Goal: Task Accomplishment & Management: Manage account settings

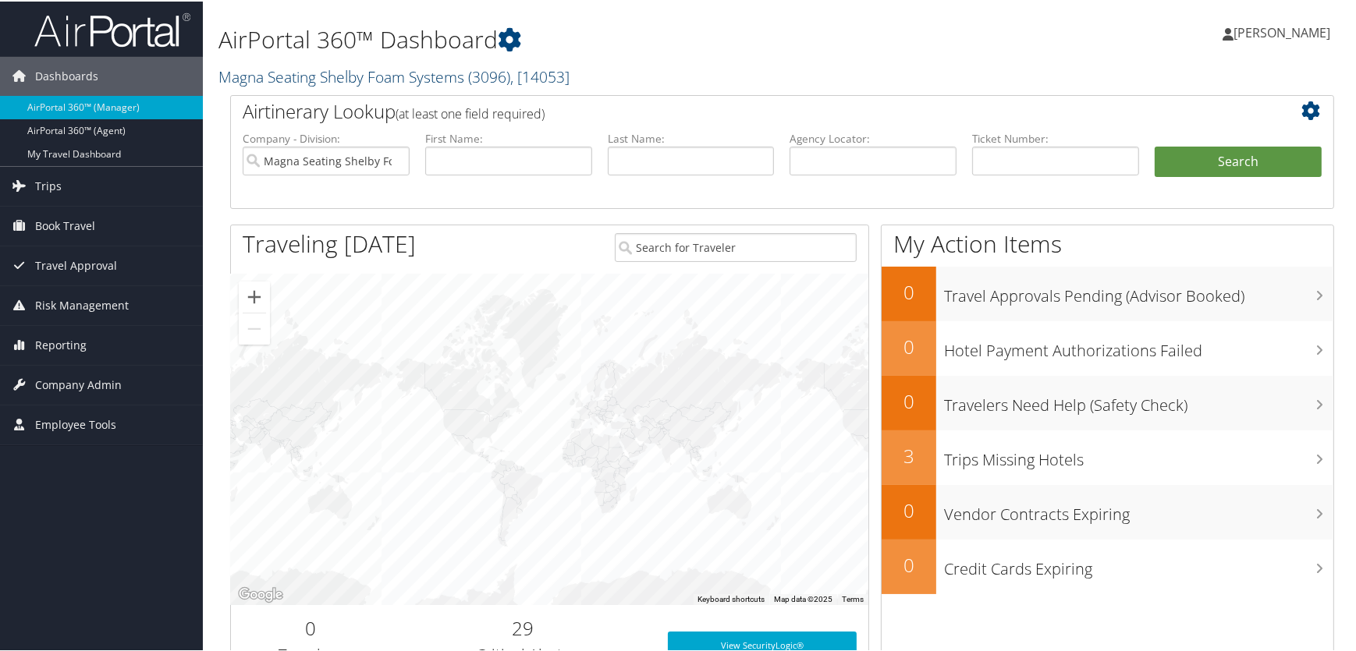
click at [373, 78] on link "Magna Seating Shelby Foam Systems ( 3096 ) , [ 14053 ]" at bounding box center [393, 75] width 351 height 21
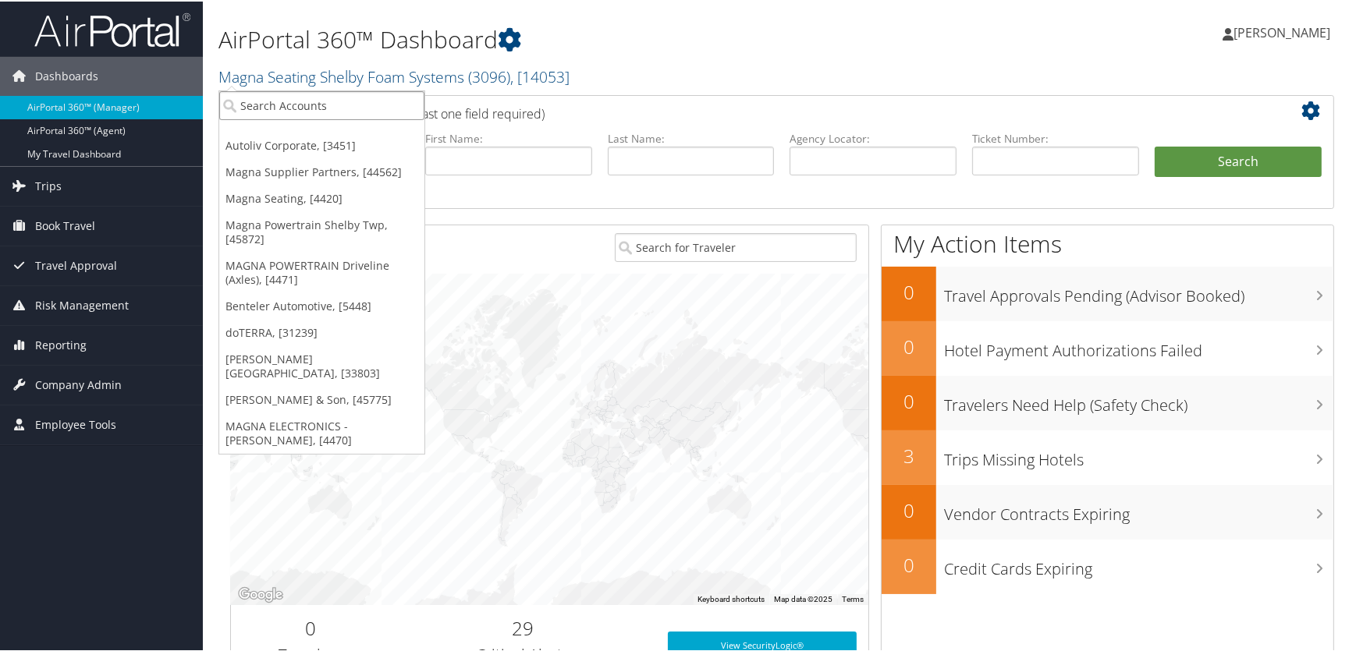
click at [284, 101] on input "search" at bounding box center [321, 104] width 205 height 29
click at [271, 141] on link "Autoliv Corporate, [3451]" at bounding box center [321, 144] width 205 height 27
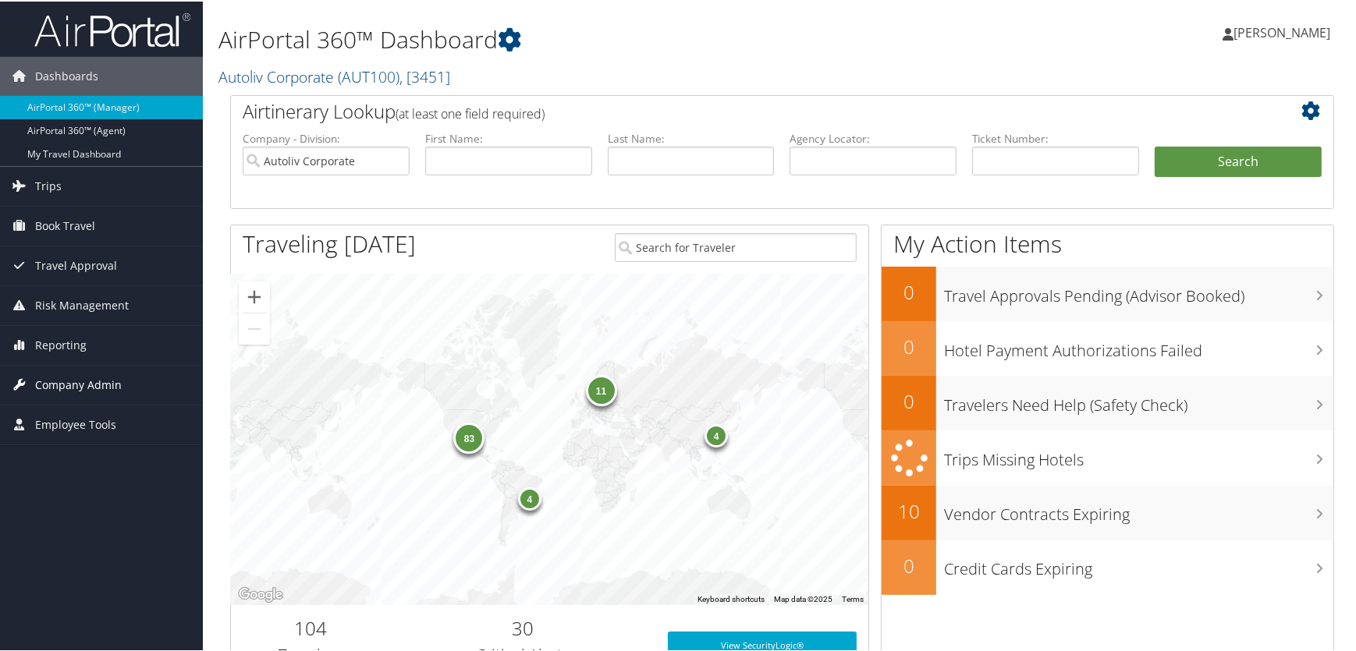
click at [66, 385] on span "Company Admin" at bounding box center [78, 383] width 87 height 39
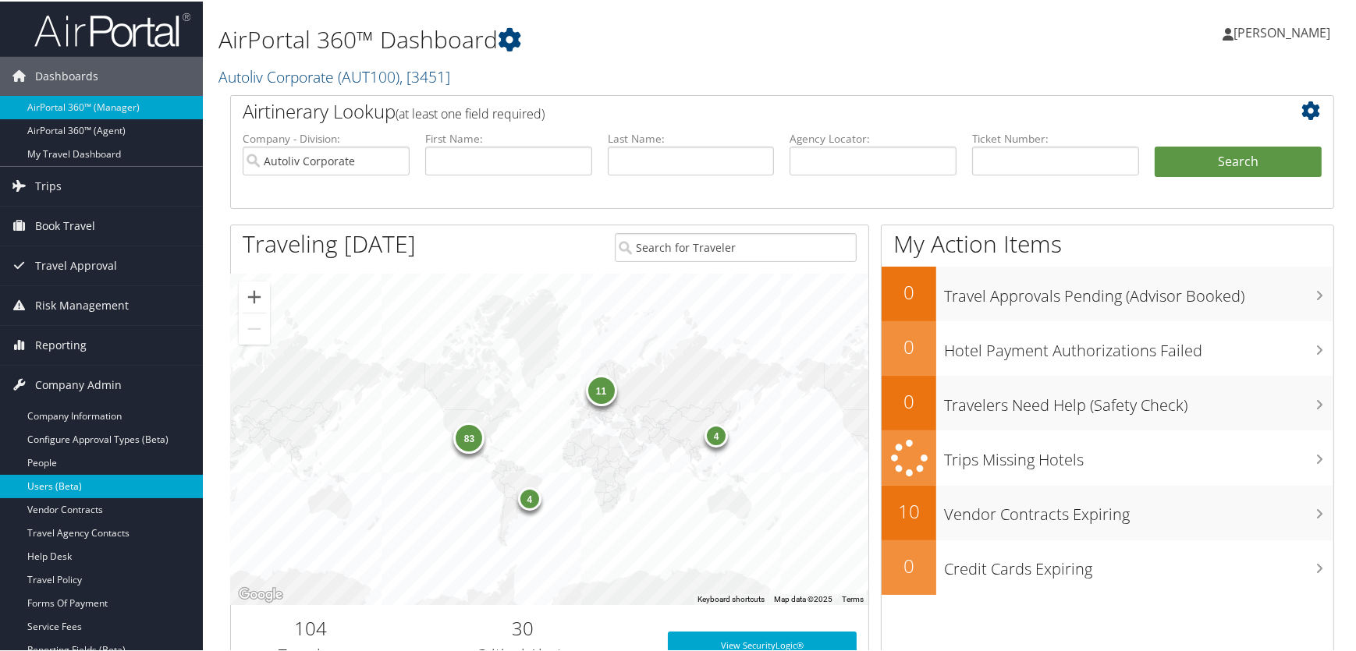
click at [61, 486] on link "Users (Beta)" at bounding box center [101, 485] width 203 height 23
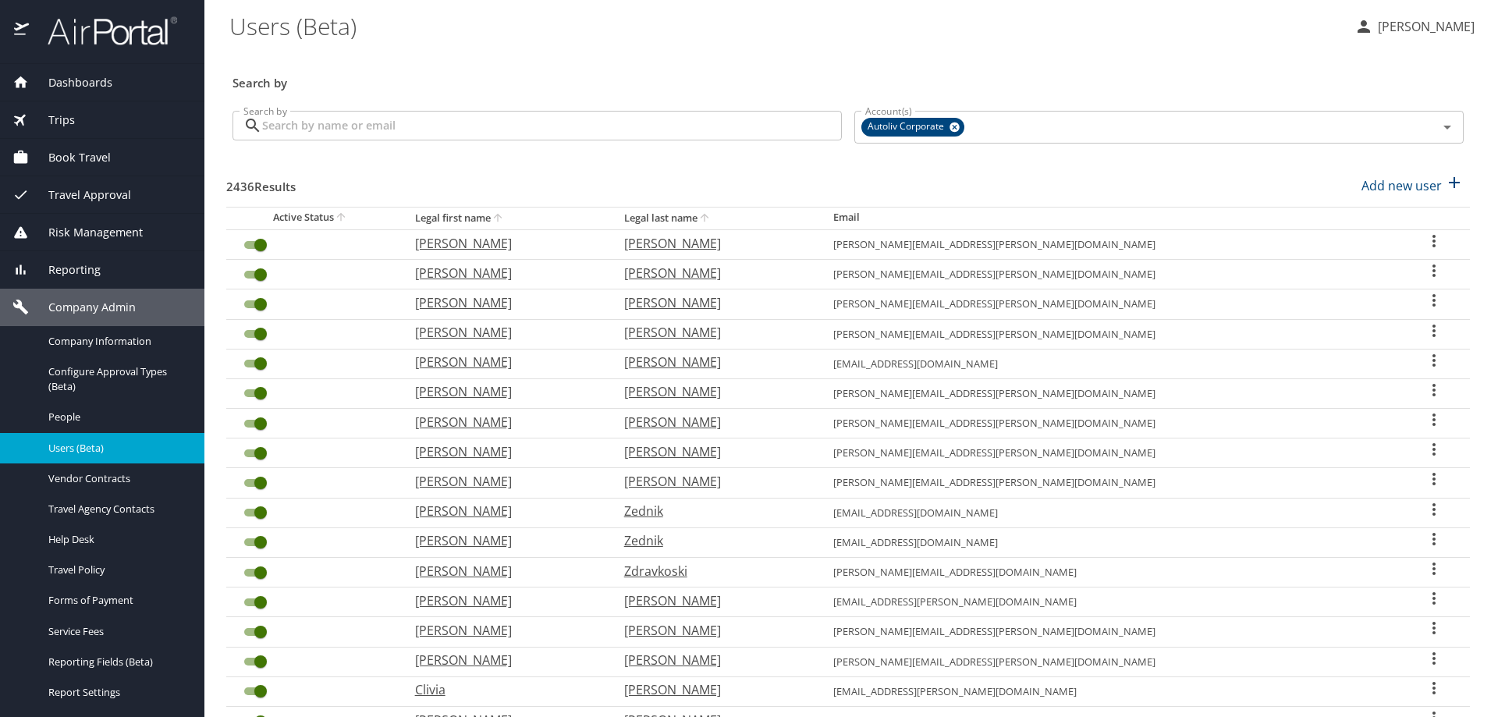
click at [530, 133] on input "Search by" at bounding box center [552, 126] width 580 height 30
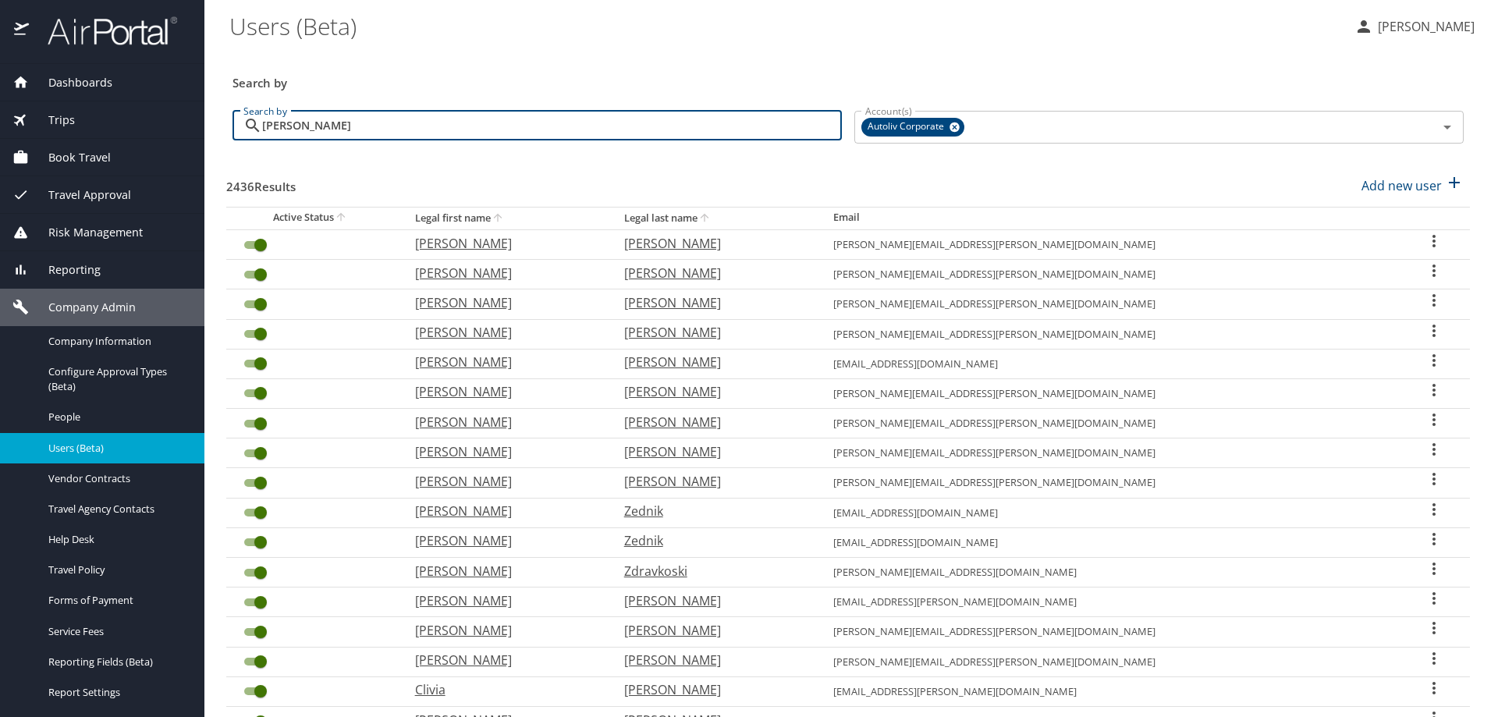
type input "sanchez pacheco"
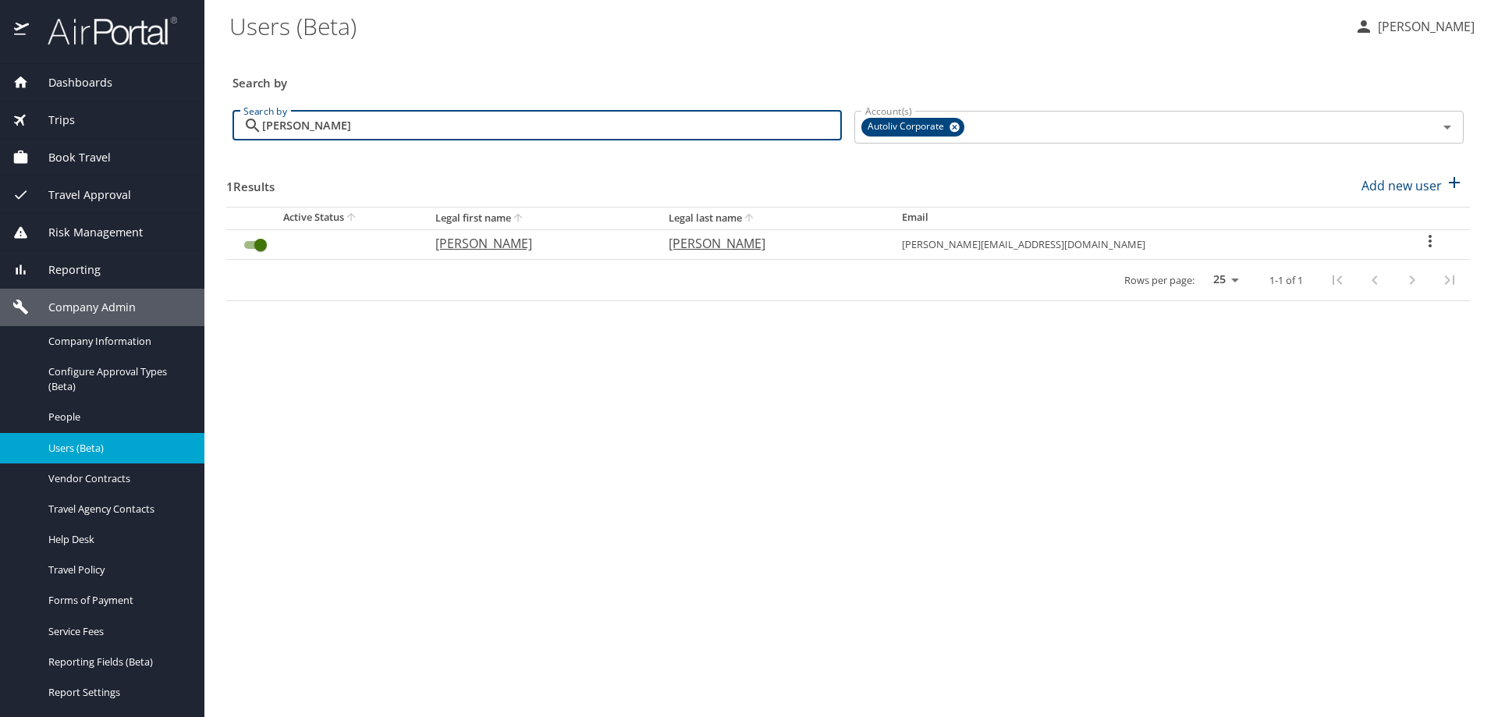
click at [1421, 238] on icon "User Search Table" at bounding box center [1430, 241] width 19 height 19
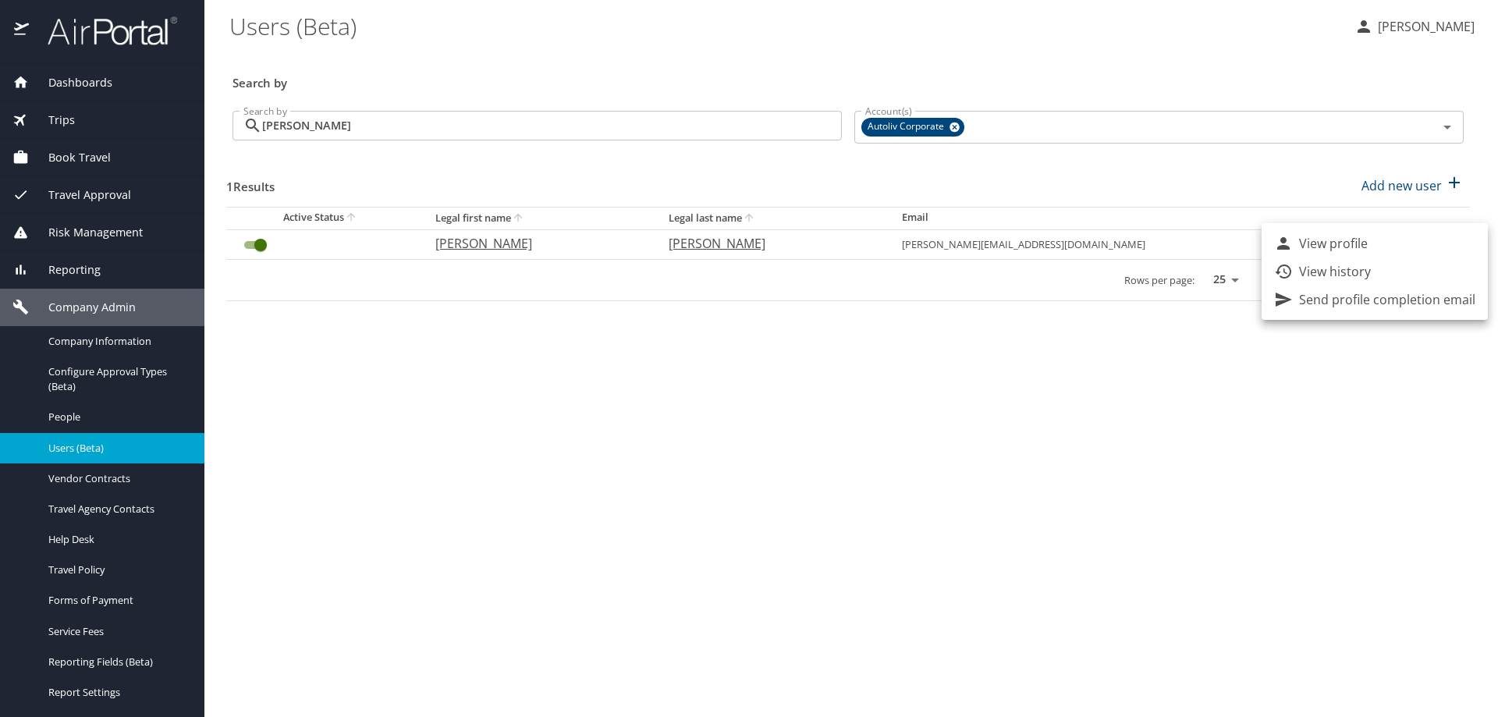
click at [1333, 247] on p "View profile" at bounding box center [1333, 243] width 69 height 19
select select "US"
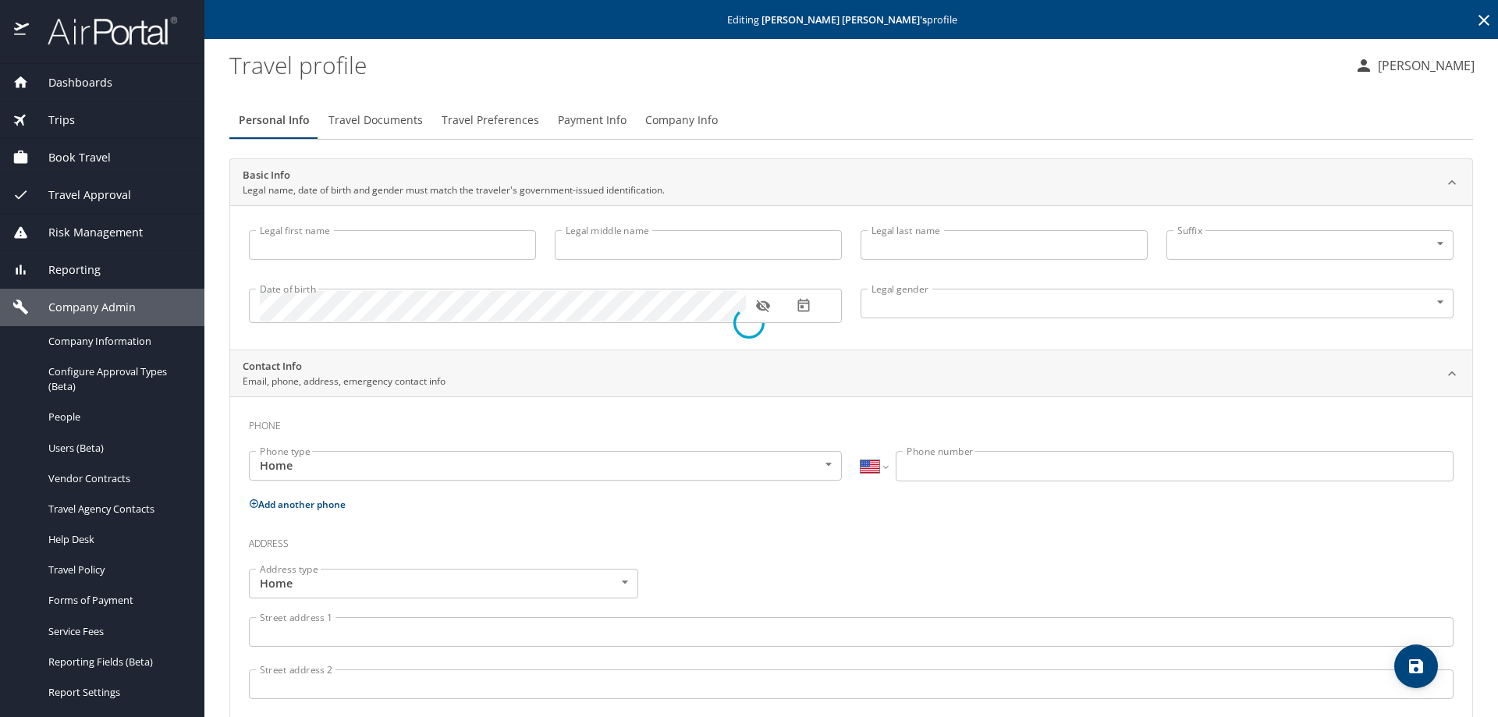
type input "Gloria"
type input "Guadalupe"
type input "Sanchez Pacheco"
type input "Female"
type input "Javier"
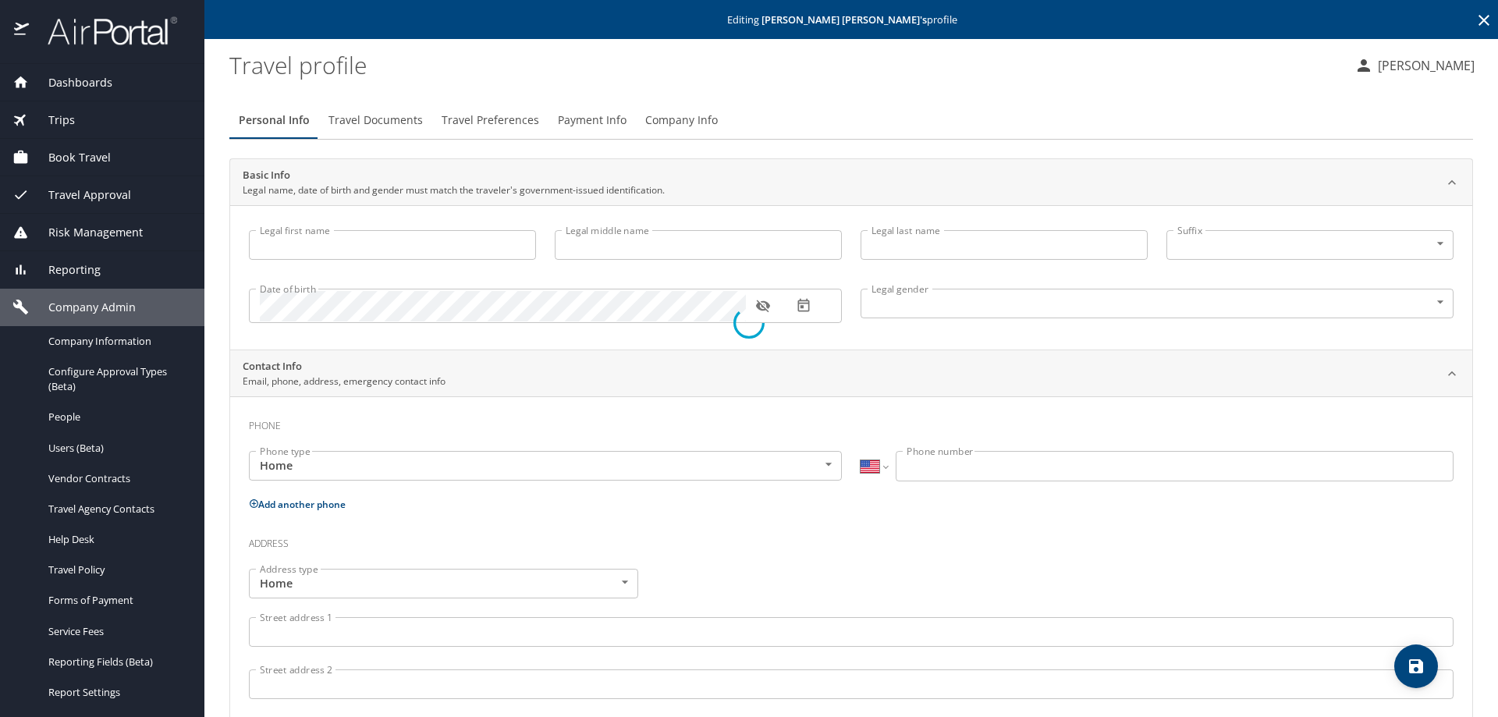
type input "Pe A"
select select "MX"
type input "442 540 0872"
select select "MX"
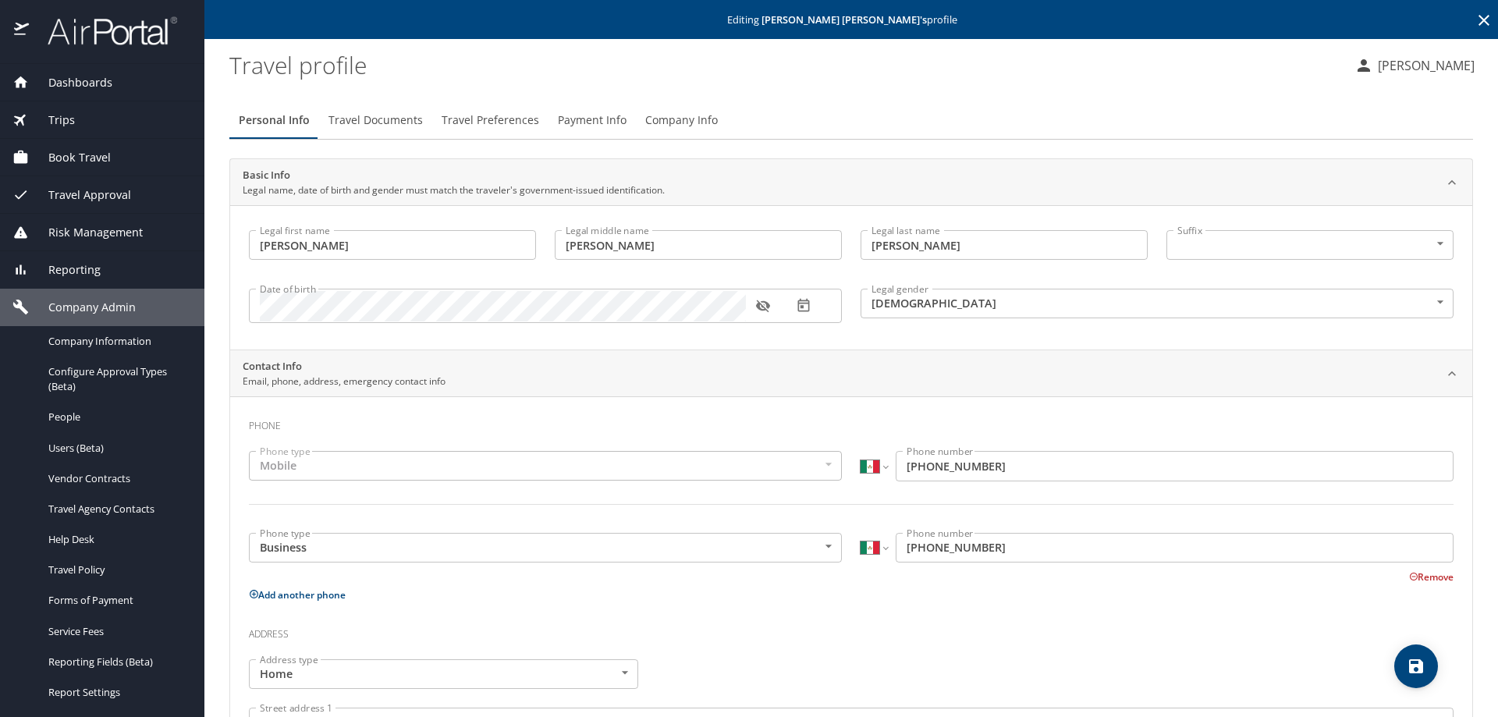
click at [564, 115] on span "Payment Info" at bounding box center [592, 121] width 69 height 20
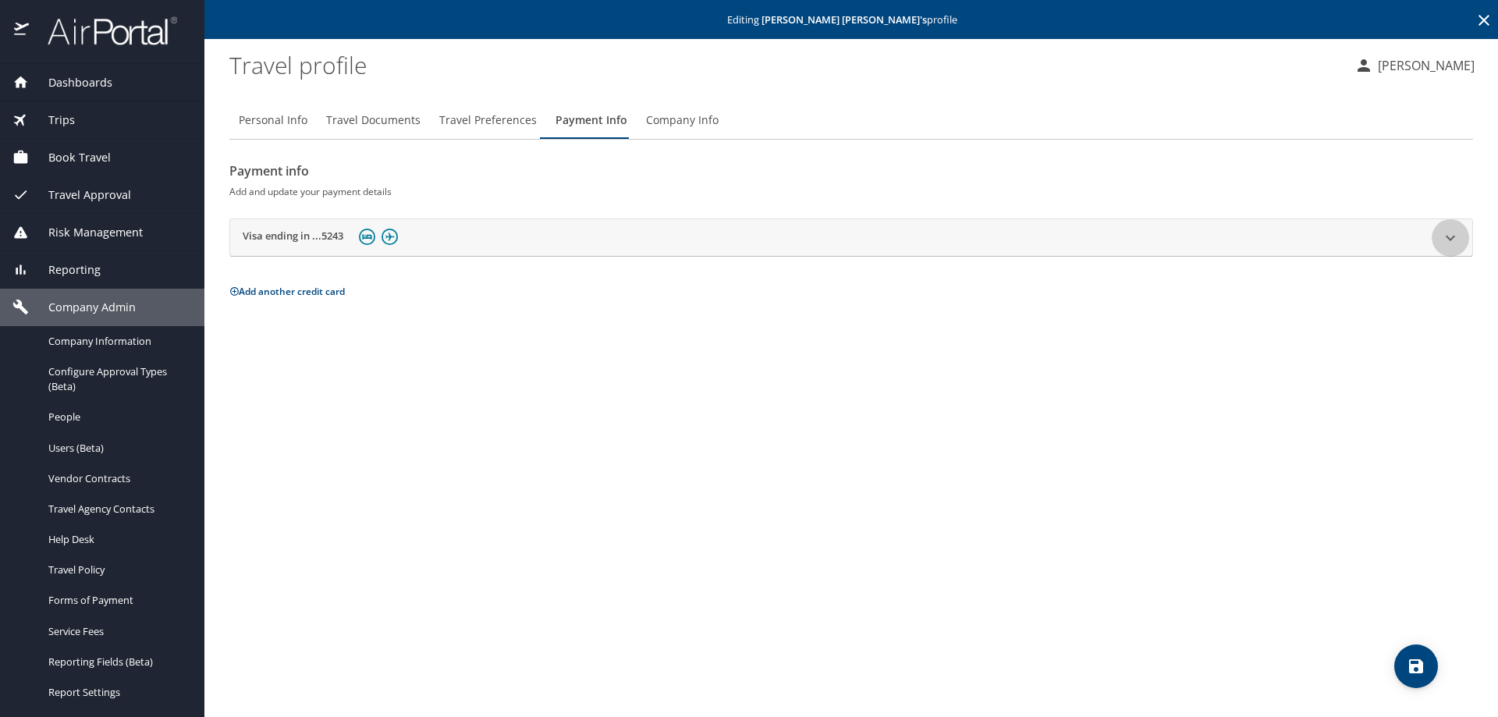
click at [1448, 236] on icon at bounding box center [1450, 238] width 19 height 19
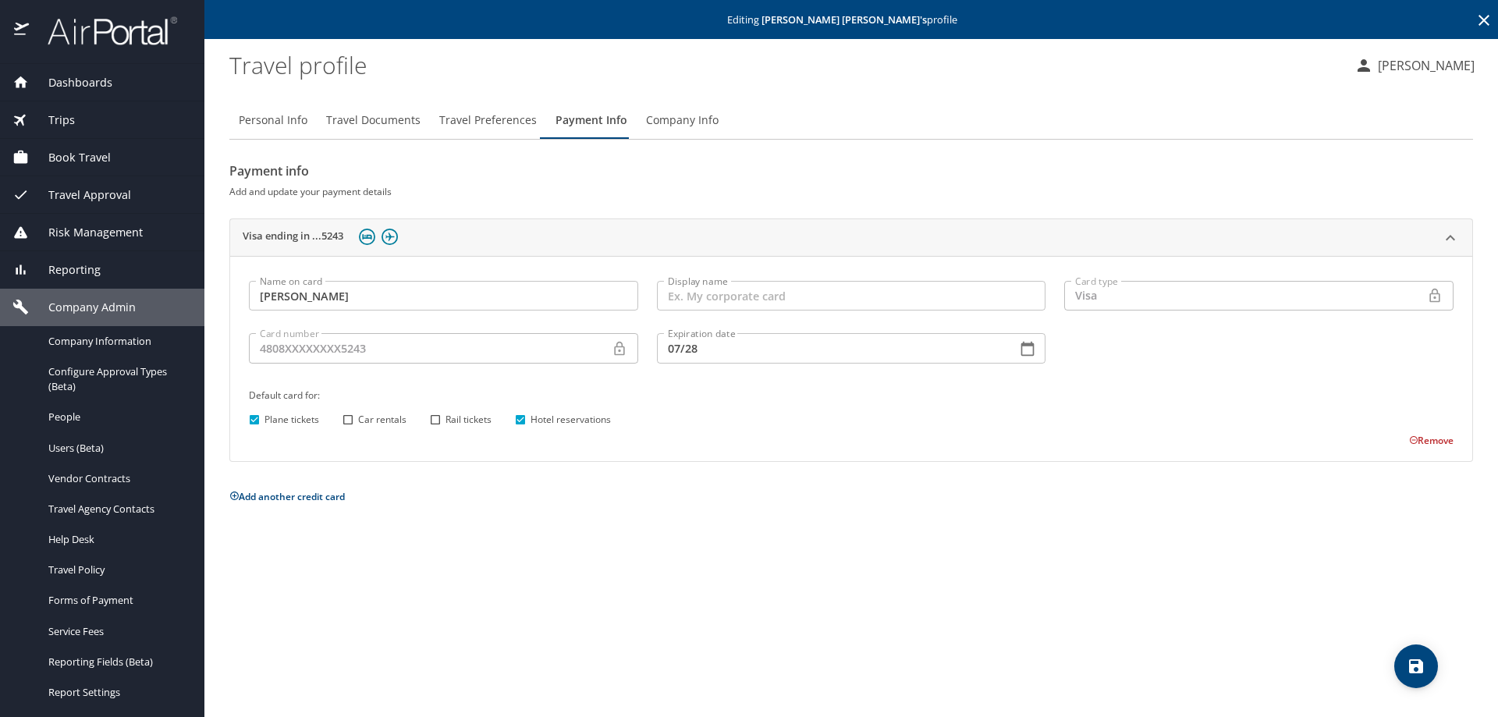
click at [105, 83] on span "Dashboards" at bounding box center [70, 82] width 83 height 17
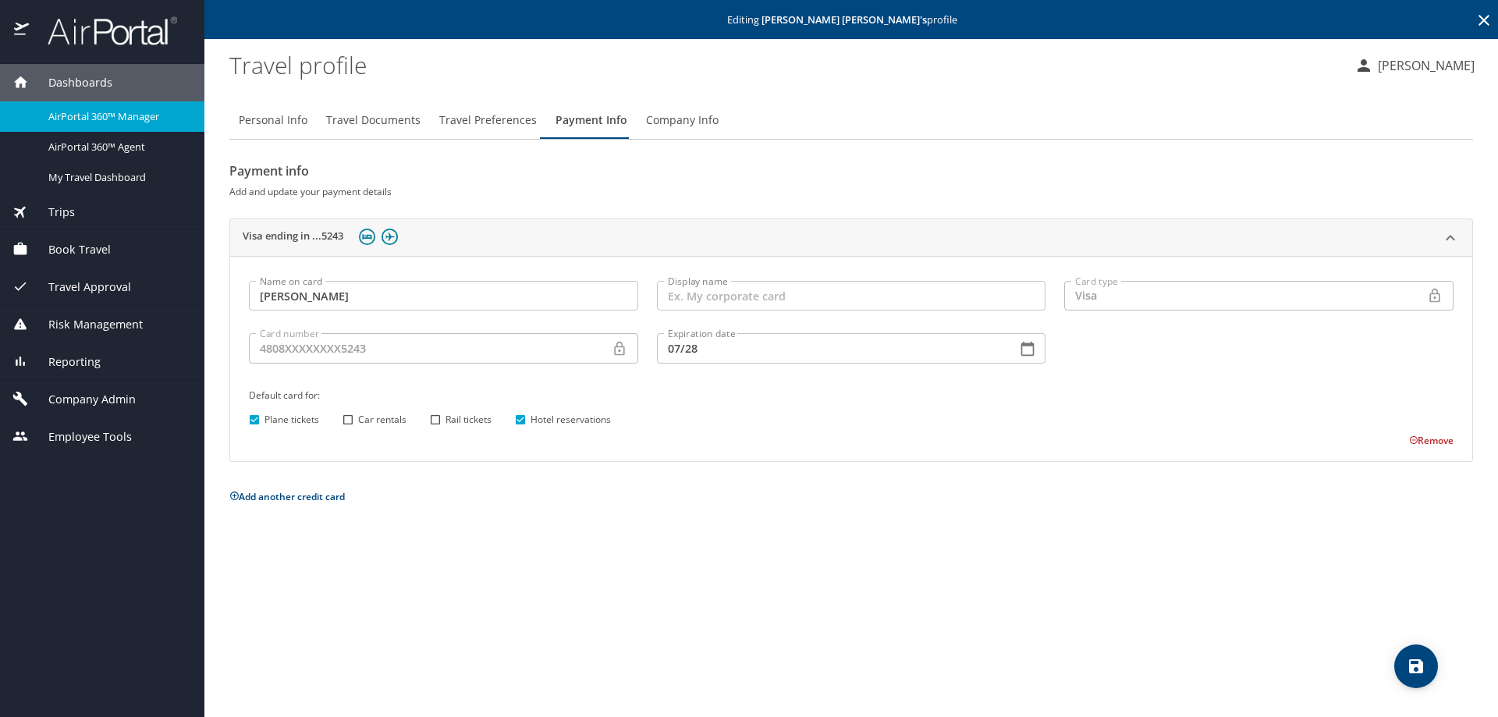
click at [100, 117] on span "AirPortal 360™ Manager" at bounding box center [116, 116] width 137 height 15
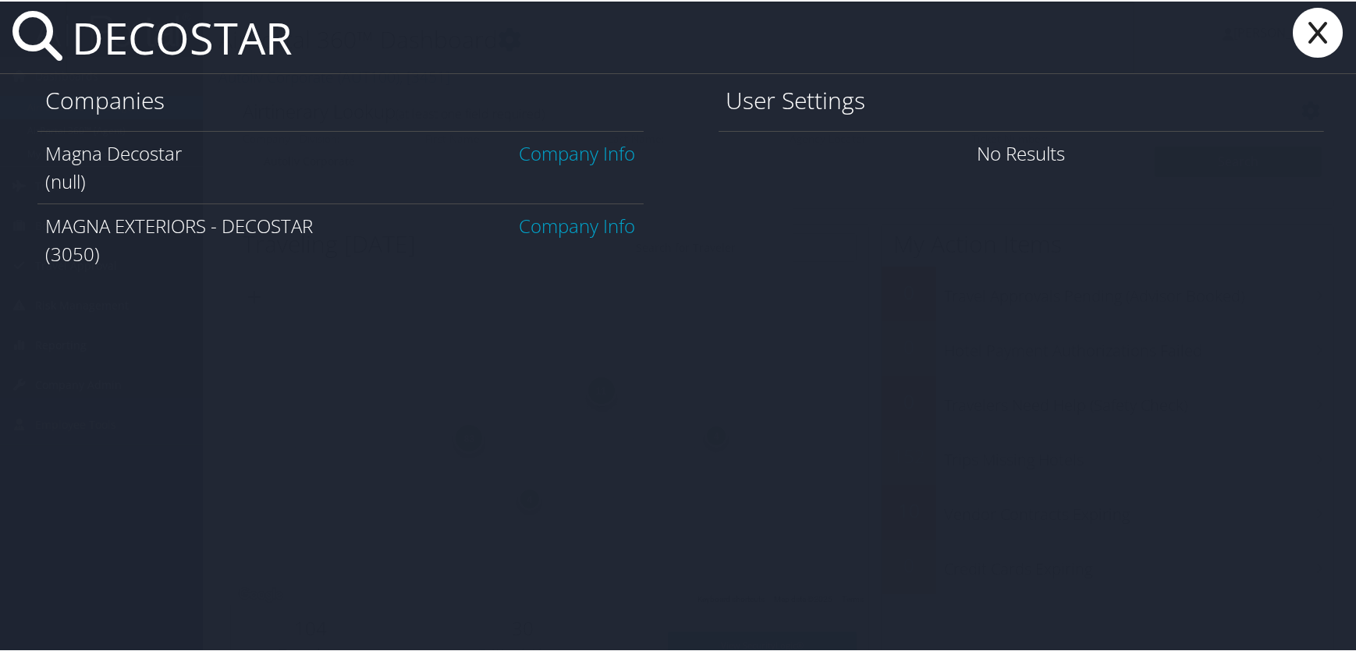
type input "DECOSTAR"
click at [573, 229] on link "Company Info" at bounding box center [578, 224] width 116 height 26
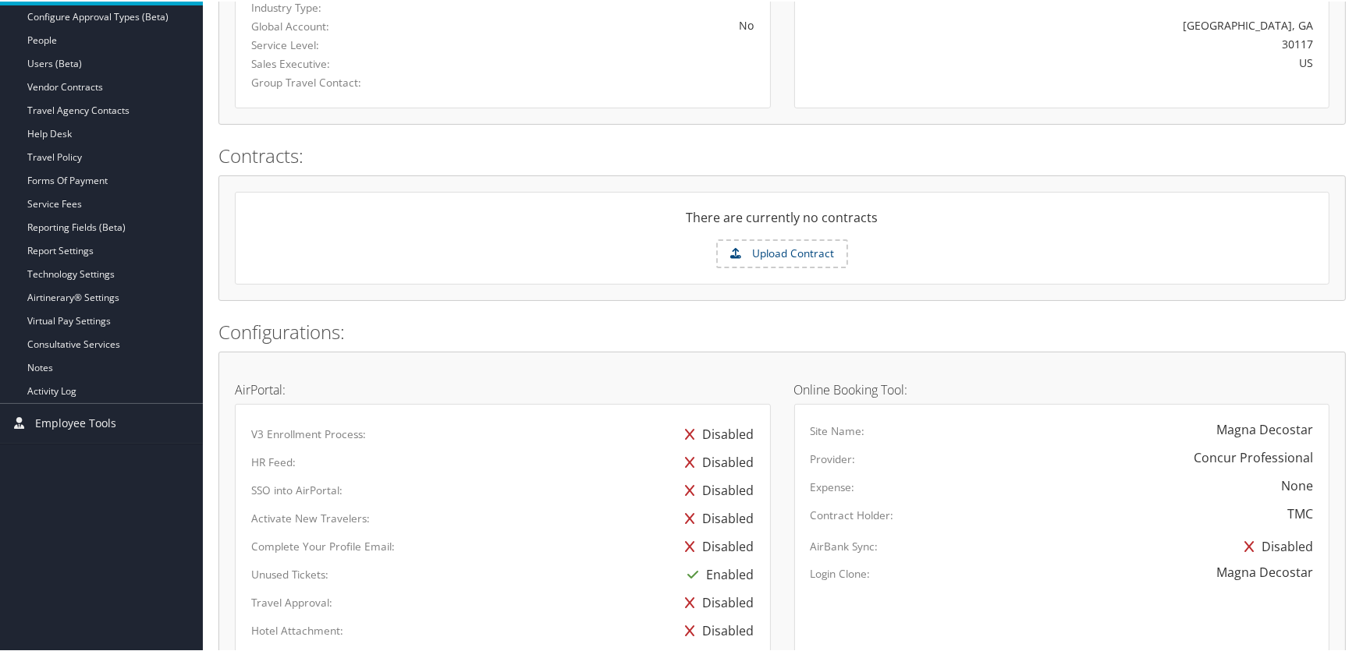
scroll to position [496, 0]
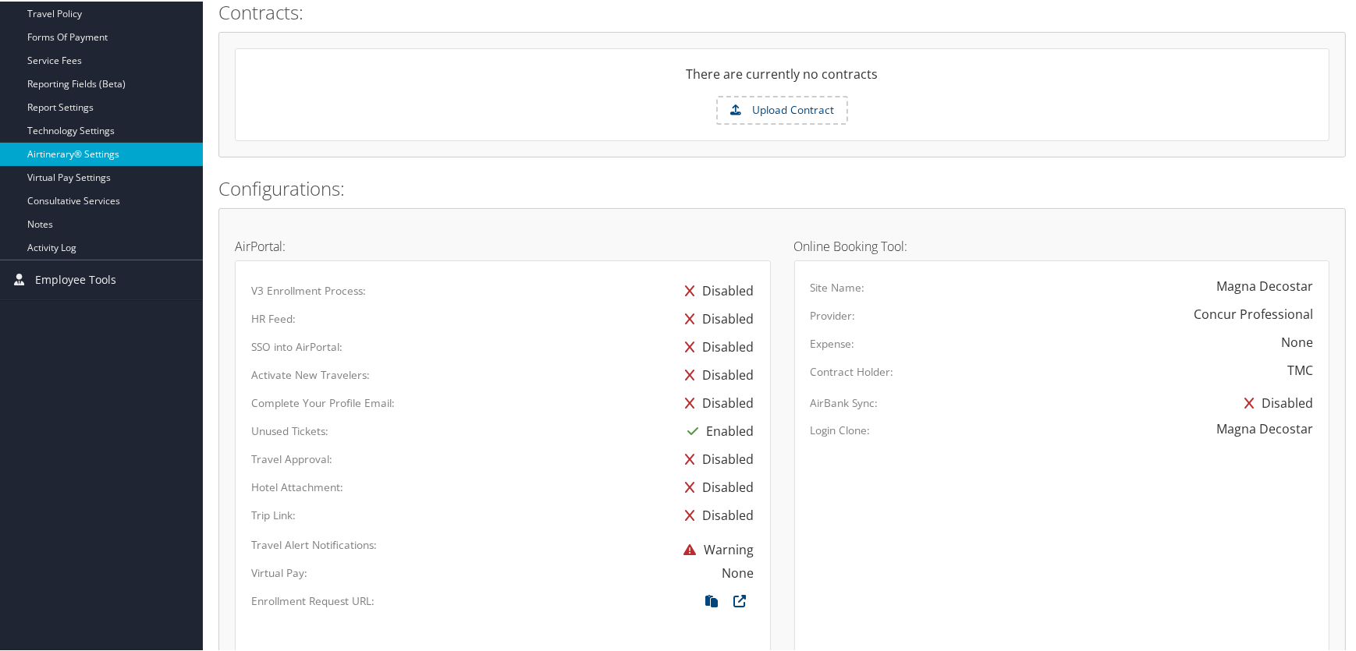
click at [79, 148] on link "Airtinerary® Settings" at bounding box center [101, 152] width 203 height 23
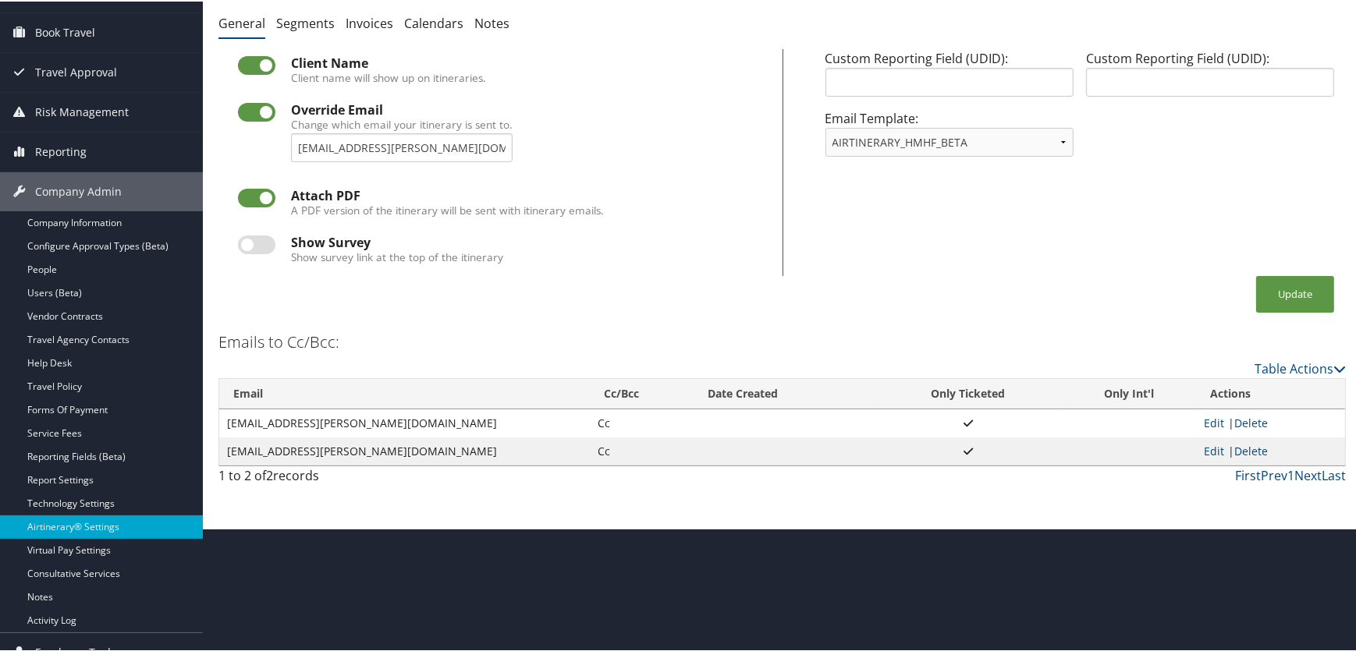
scroll to position [142, 0]
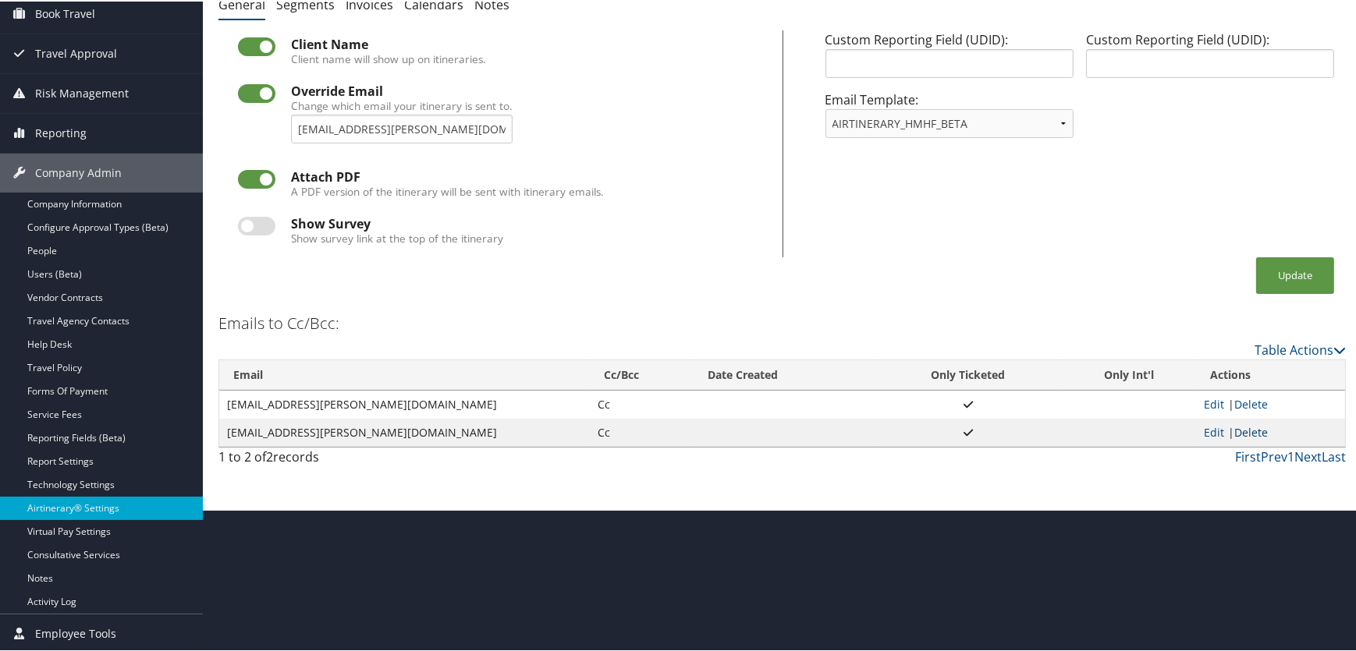
click at [1242, 429] on link "Delete" at bounding box center [1251, 431] width 34 height 15
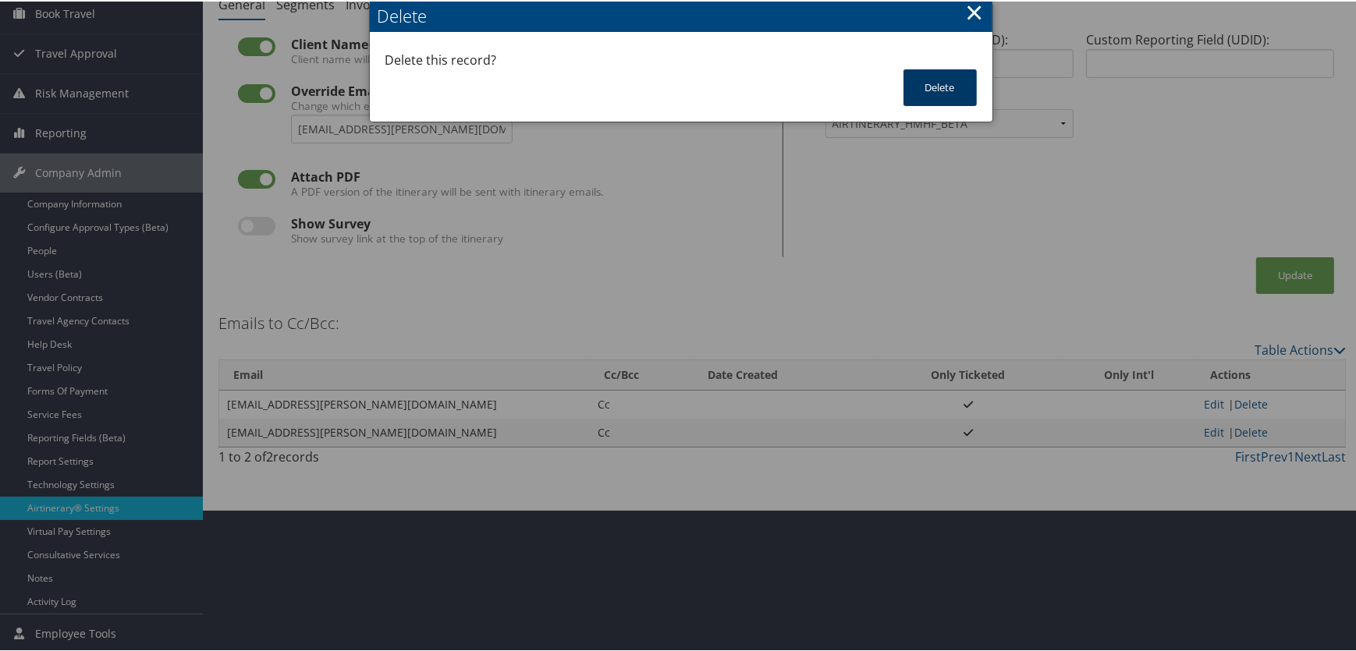
click at [944, 82] on button "Delete" at bounding box center [939, 86] width 73 height 37
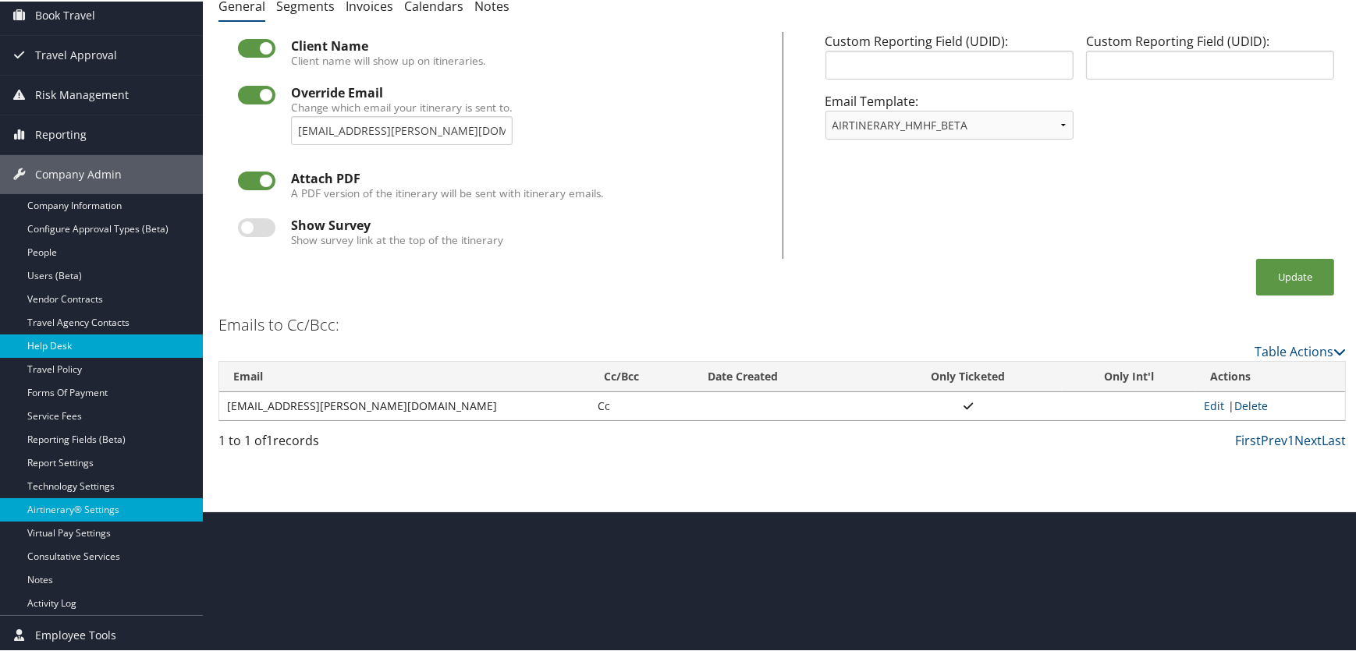
scroll to position [141, 0]
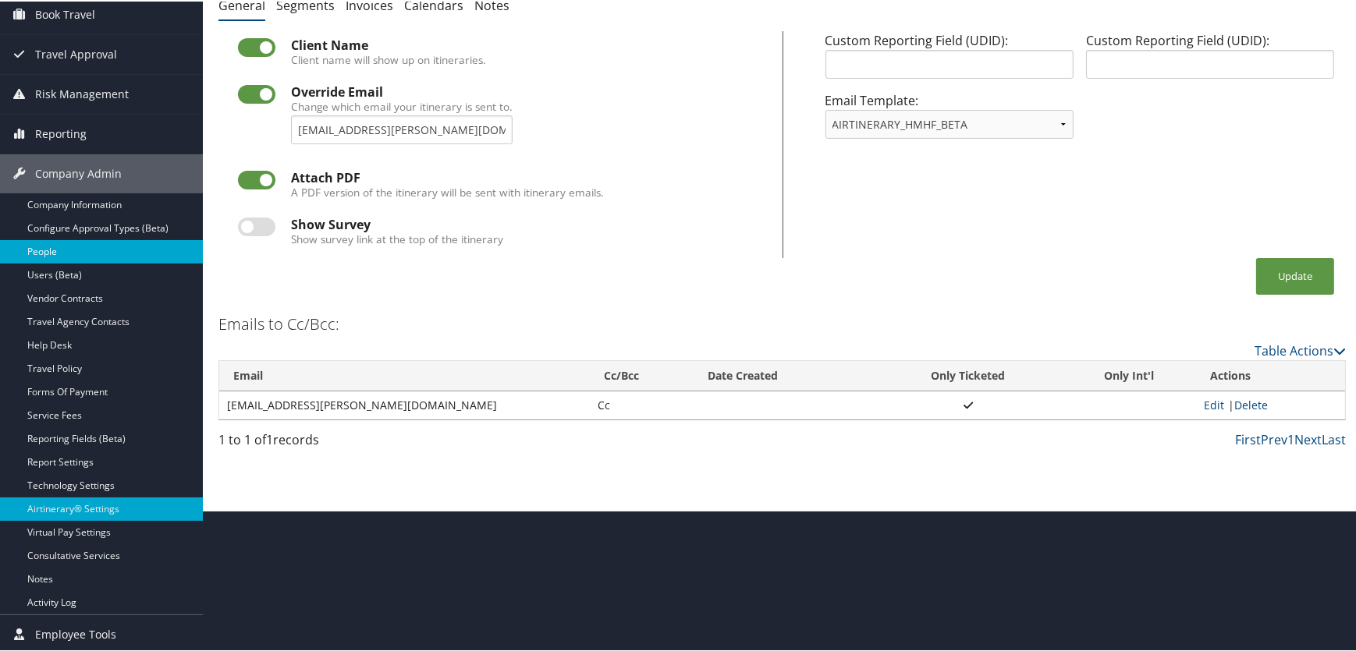
click at [65, 244] on link "People" at bounding box center [101, 250] width 203 height 23
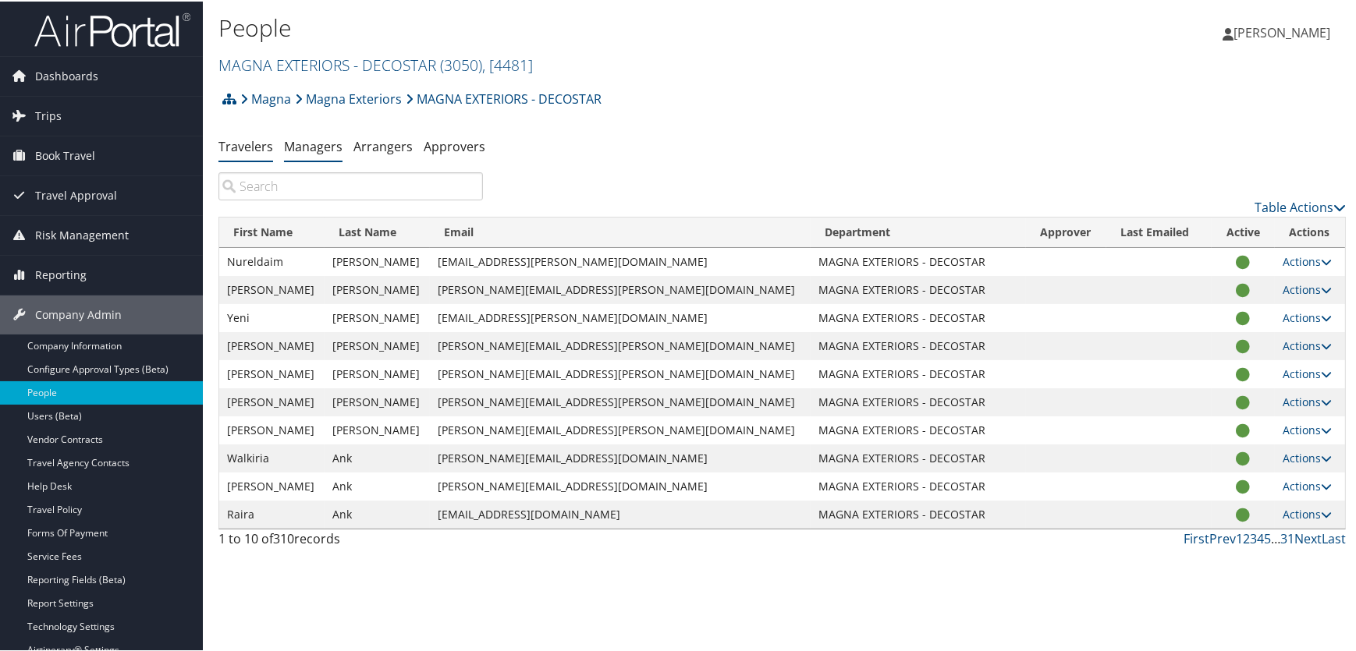
click at [321, 144] on link "Managers" at bounding box center [313, 145] width 59 height 17
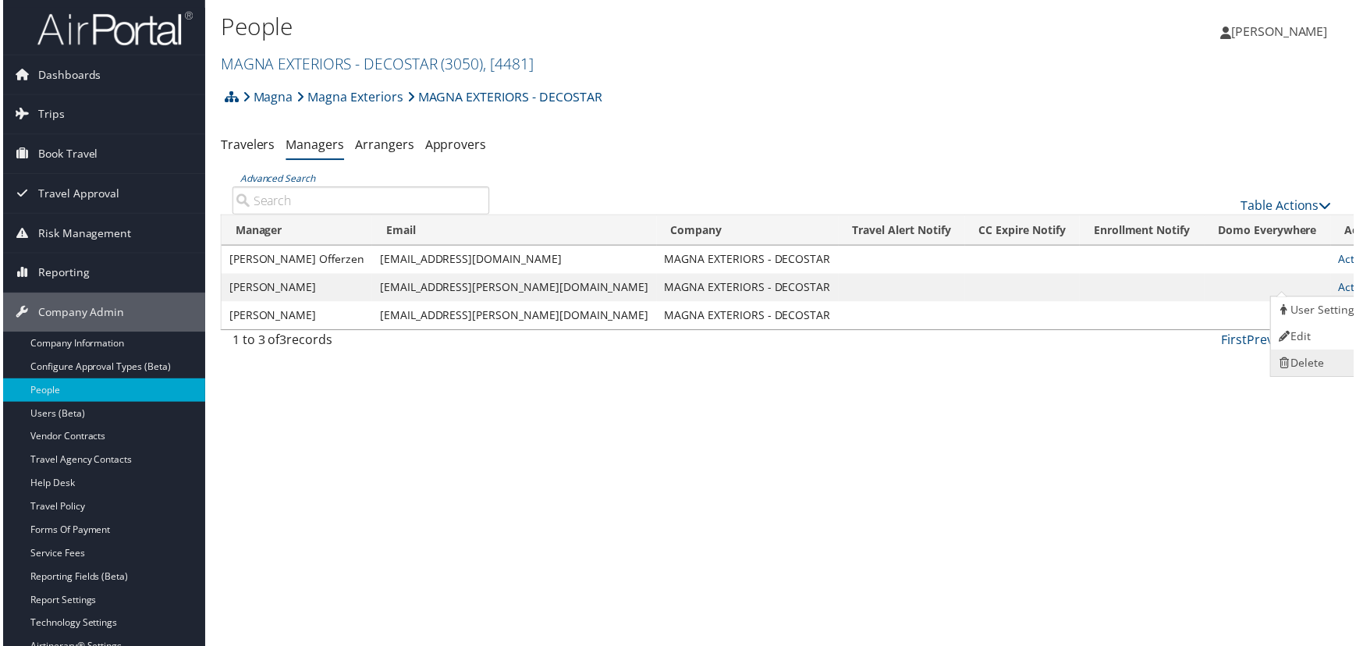
click at [1315, 366] on link "Delete" at bounding box center [1321, 364] width 96 height 27
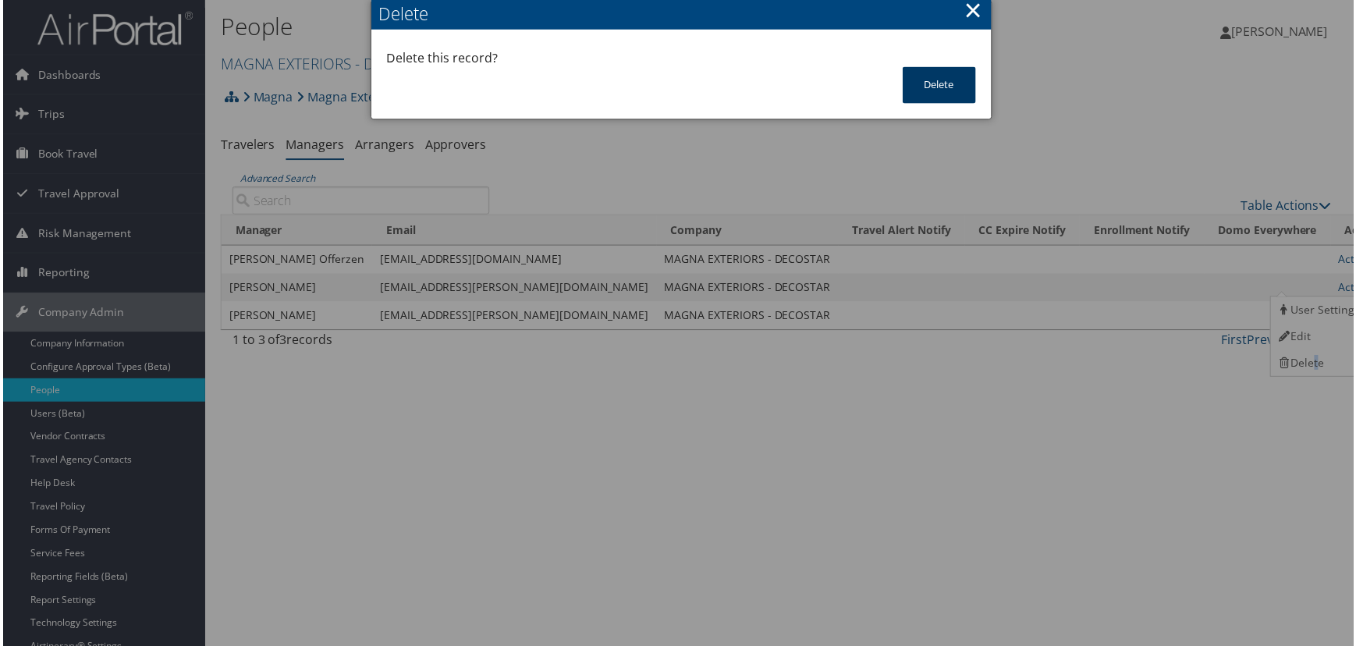
click at [934, 83] on button "Delete" at bounding box center [939, 85] width 73 height 37
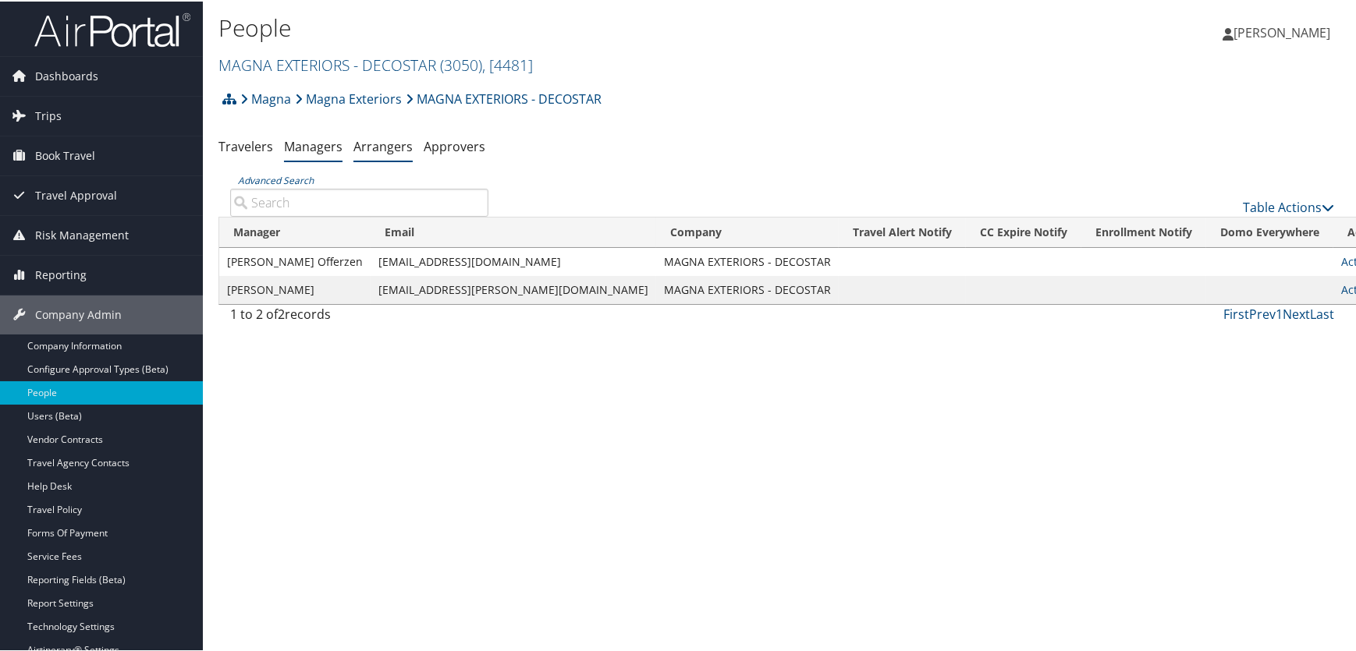
click at [381, 143] on link "Arrangers" at bounding box center [382, 145] width 59 height 17
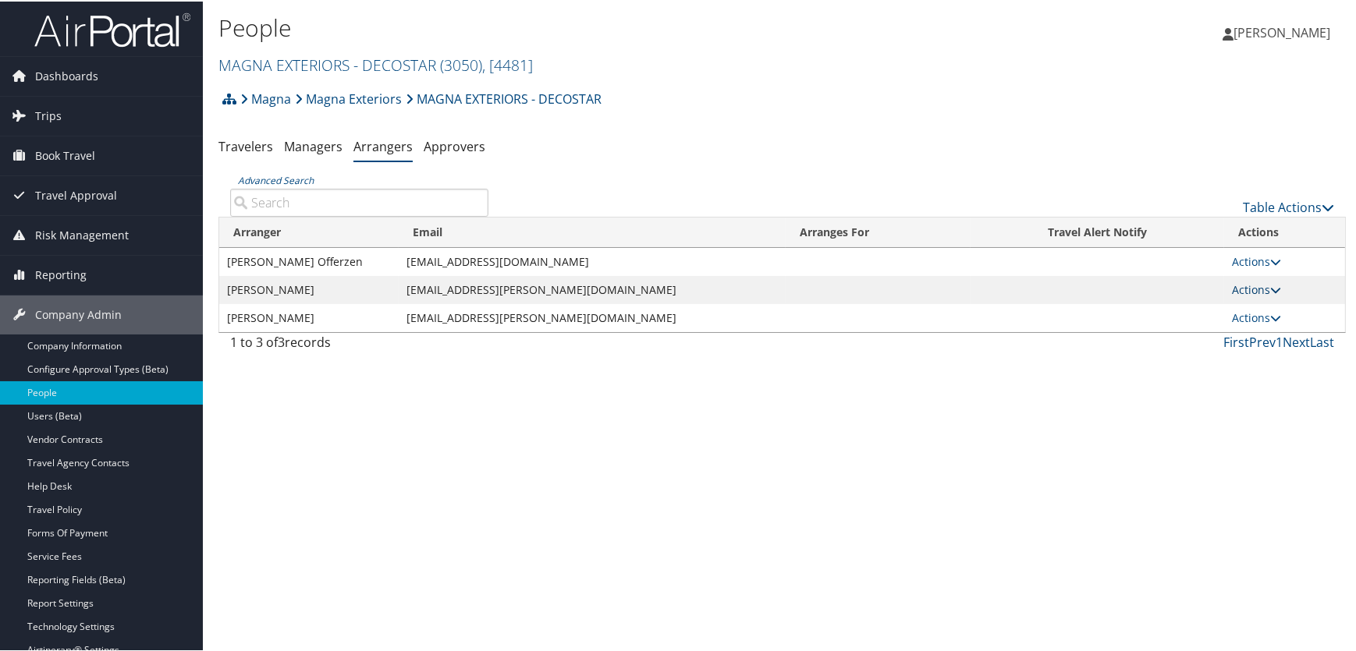
click at [1256, 283] on link "Actions" at bounding box center [1256, 288] width 49 height 15
click at [1268, 389] on link "Delete" at bounding box center [1271, 391] width 87 height 27
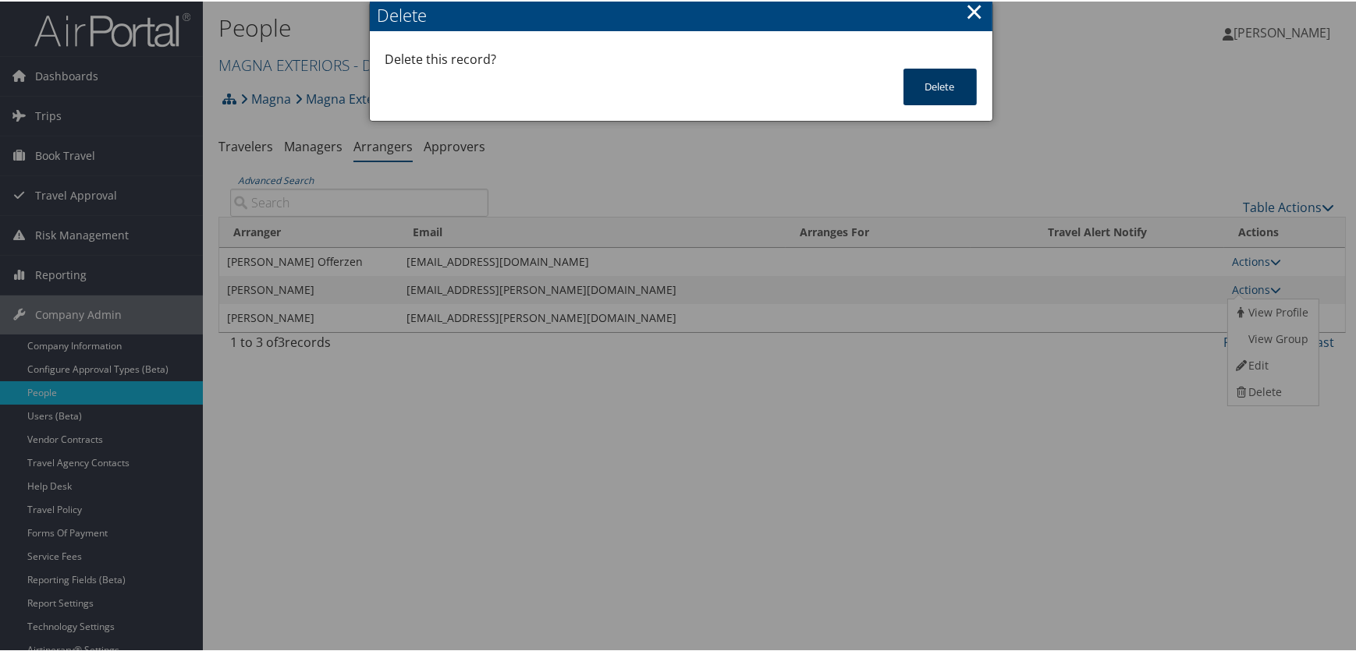
click at [933, 83] on button "Delete" at bounding box center [939, 85] width 73 height 37
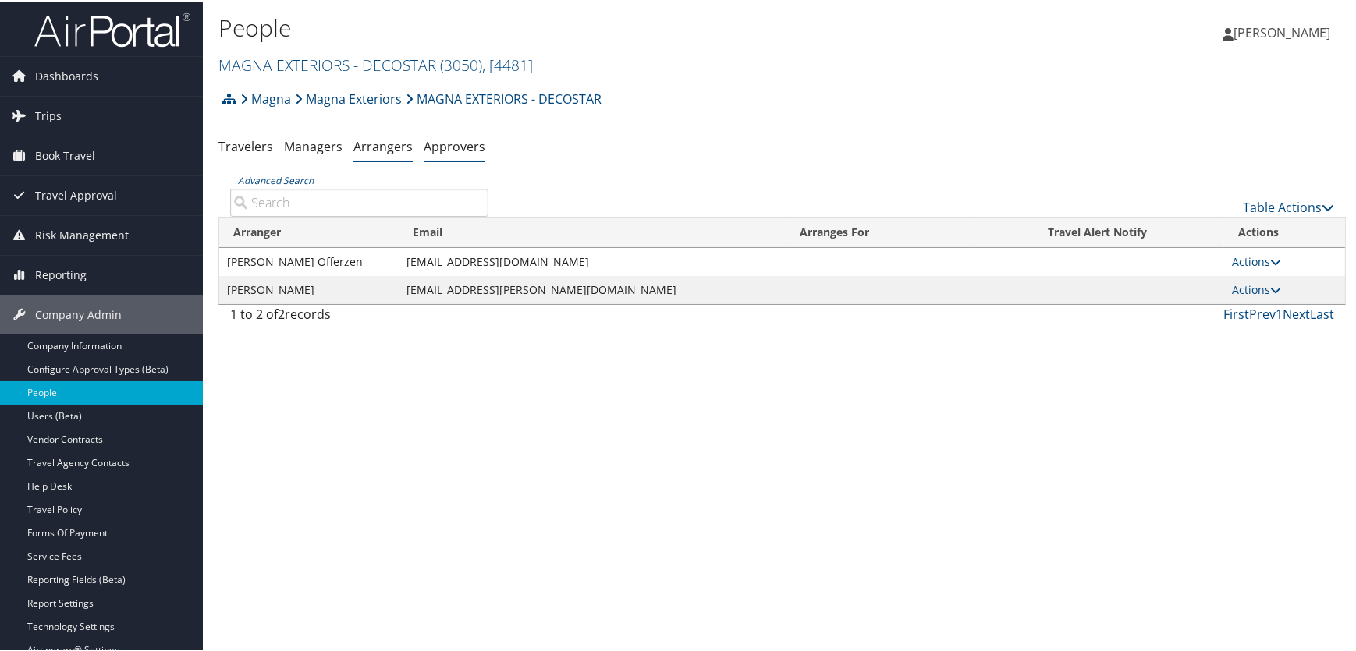
click at [449, 154] on li "Approvers" at bounding box center [455, 146] width 62 height 28
click at [66, 345] on link "Company Information" at bounding box center [101, 344] width 203 height 23
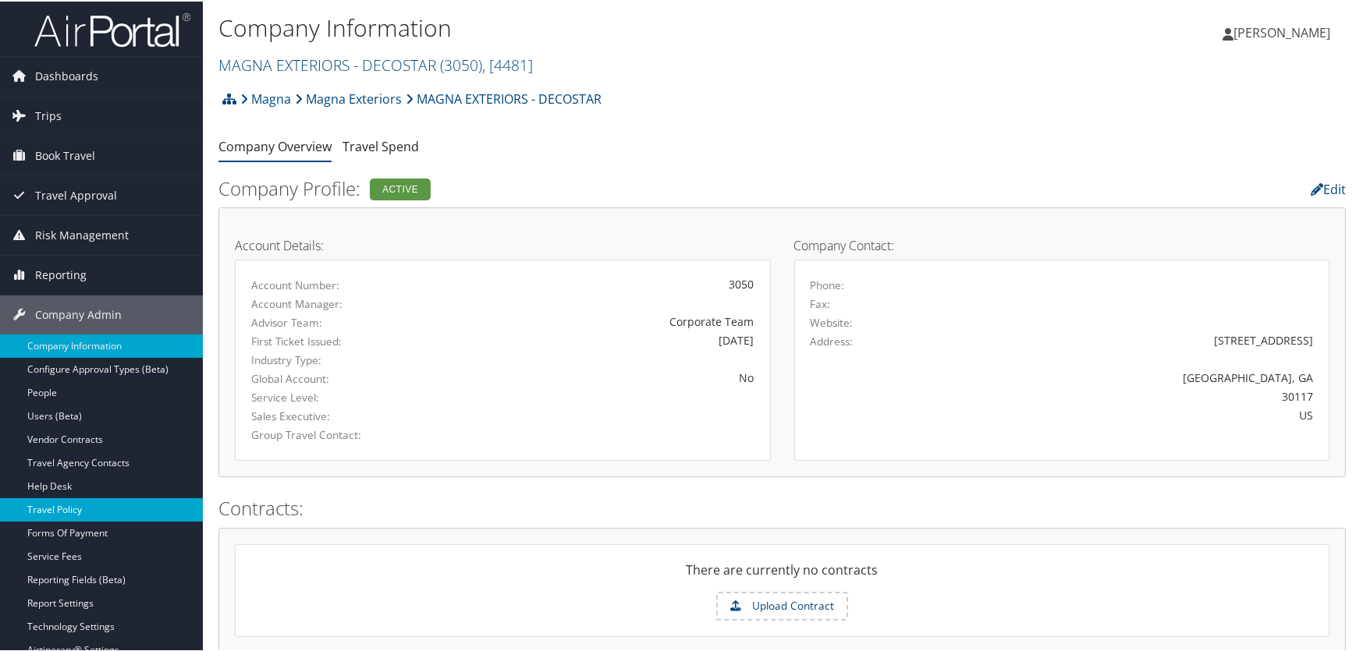
click at [66, 501] on link "Travel Policy" at bounding box center [101, 508] width 203 height 23
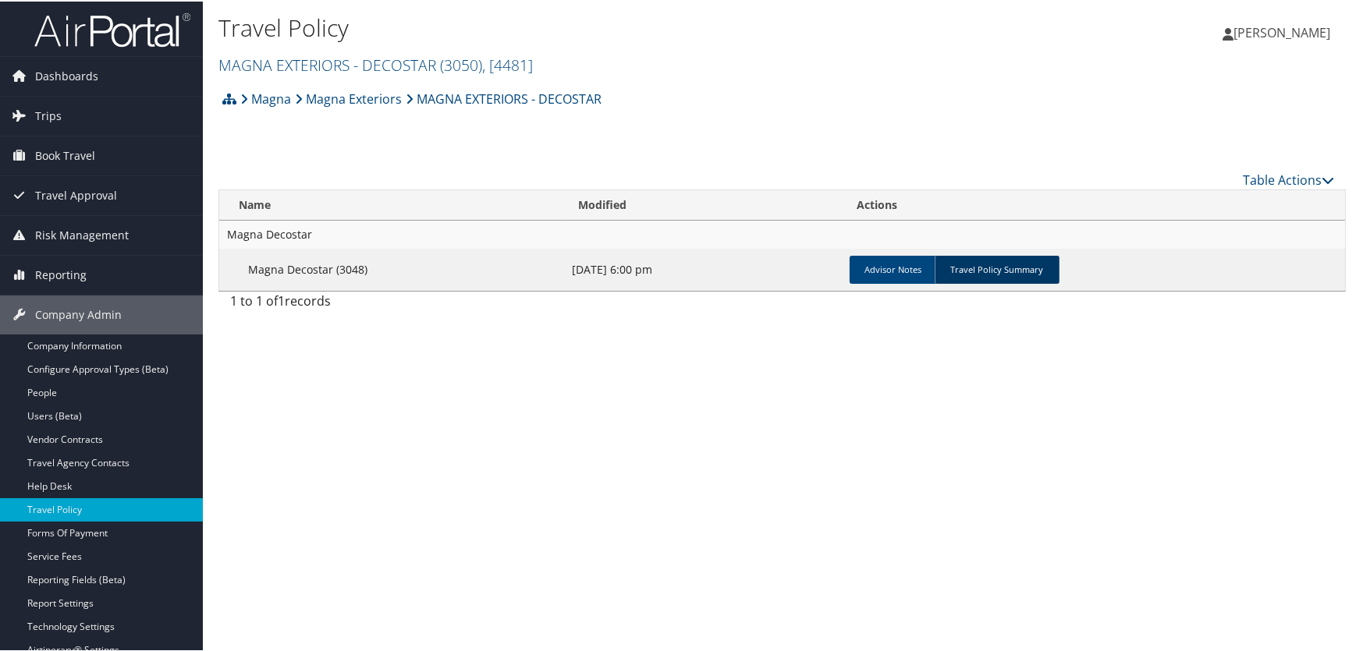
click at [1003, 264] on link "Travel Policy Summary" at bounding box center [997, 268] width 125 height 28
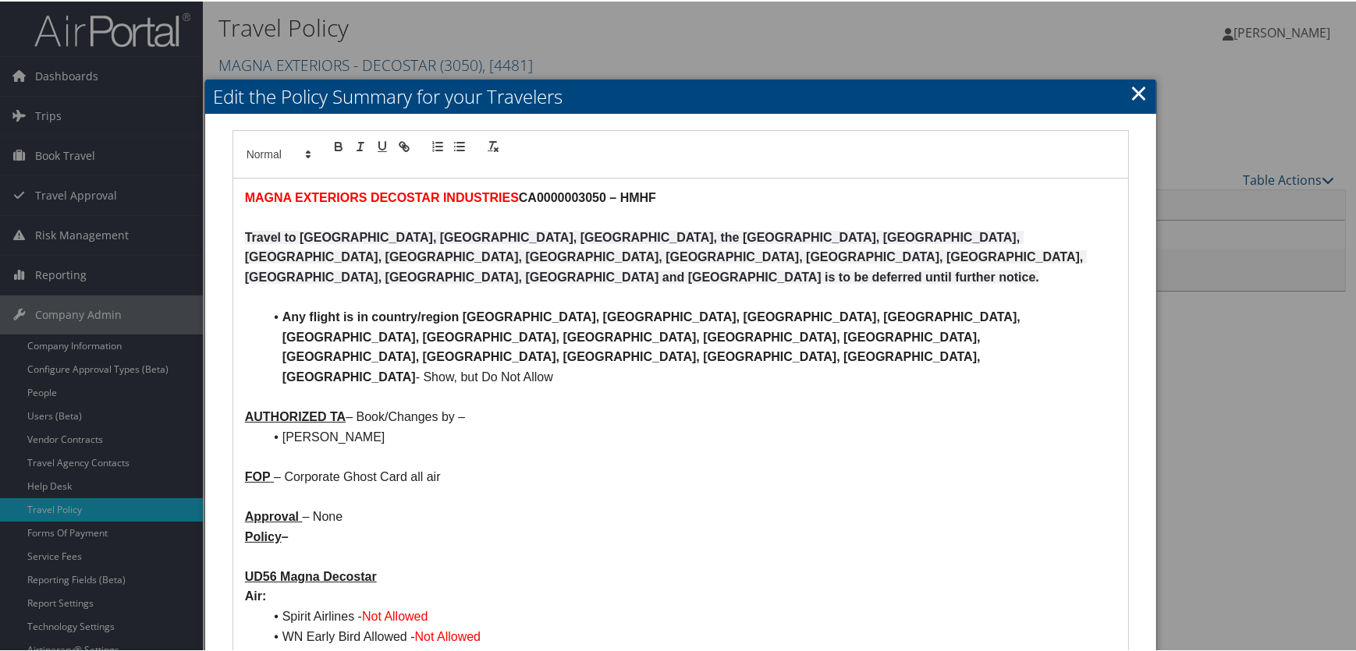
click at [1131, 87] on link "×" at bounding box center [1139, 91] width 18 height 31
